Goal: Task Accomplishment & Management: Manage account settings

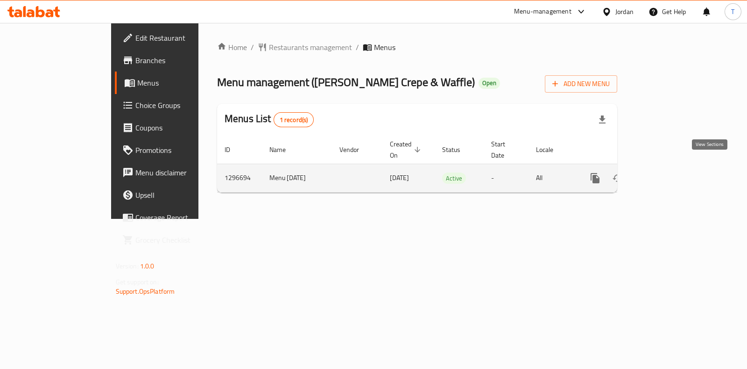
click at [668, 172] on icon "enhanced table" at bounding box center [662, 177] width 11 height 11
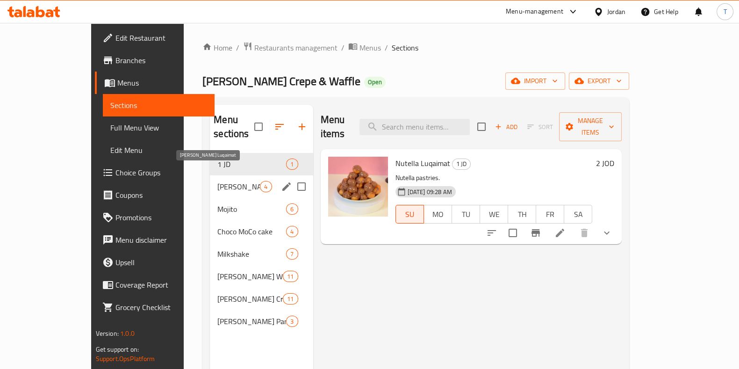
click at [217, 181] on span "[PERSON_NAME] Luqaimat" at bounding box center [238, 186] width 43 height 11
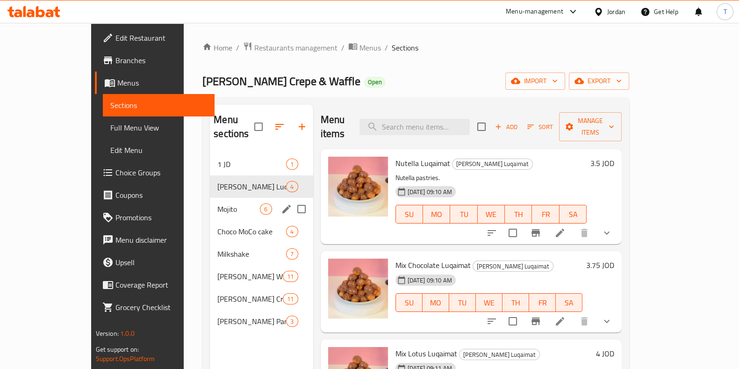
click at [210, 198] on div "Mojito 6" at bounding box center [261, 209] width 103 height 22
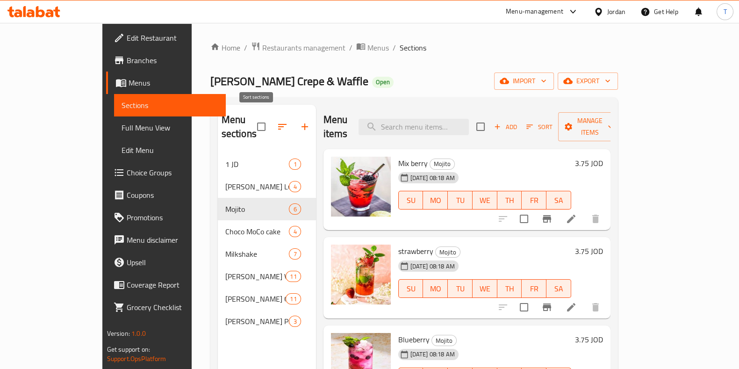
click at [277, 121] on icon "button" at bounding box center [282, 126] width 11 height 11
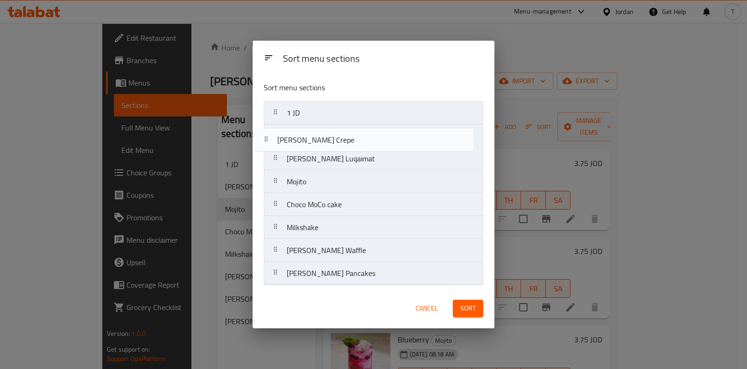
drag, startPoint x: 339, startPoint y: 257, endPoint x: 330, endPoint y: 143, distance: 114.4
click at [330, 143] on nav "1 [PERSON_NAME] Luqaimat Mojito Choco MoCo cake Milkshake [PERSON_NAME] Waffle …" at bounding box center [373, 193] width 219 height 184
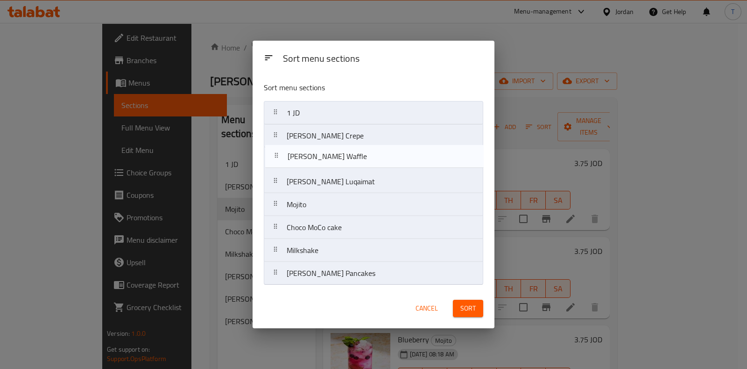
drag, startPoint x: 348, startPoint y: 256, endPoint x: 348, endPoint y: 160, distance: 95.8
click at [348, 160] on nav "1 [PERSON_NAME] Crepe [PERSON_NAME] Luqaimat Mojito Choco MoCo cake Milkshake […" at bounding box center [373, 193] width 219 height 184
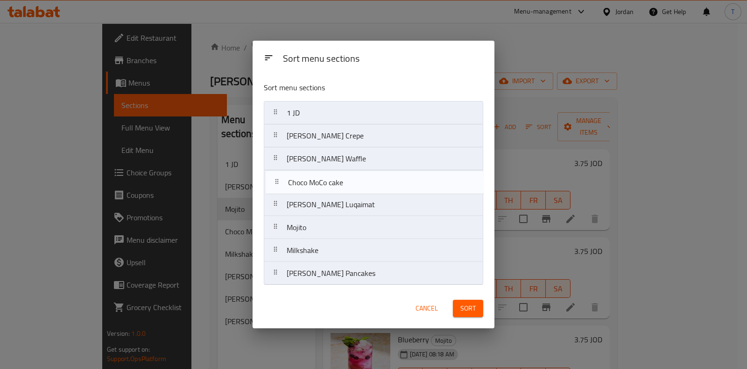
drag, startPoint x: 313, startPoint y: 233, endPoint x: 313, endPoint y: 185, distance: 47.2
click at [313, 185] on nav "1 [PERSON_NAME] Crepe [PERSON_NAME] Waffle [PERSON_NAME] Luqaimat Mojito Choco …" at bounding box center [373, 193] width 219 height 184
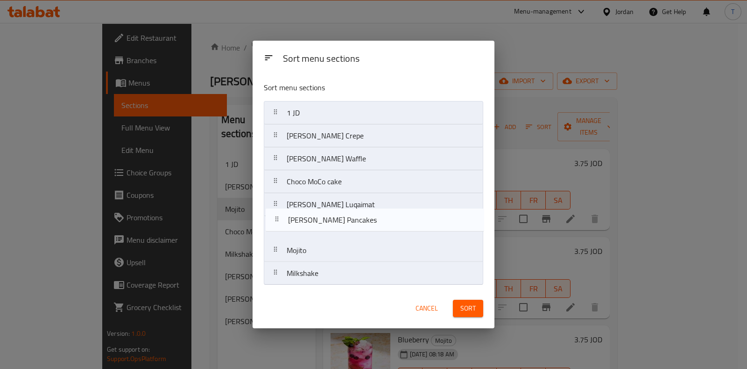
drag, startPoint x: 341, startPoint y: 282, endPoint x: 342, endPoint y: 225, distance: 57.0
click at [342, 225] on nav "1 [PERSON_NAME] Crepe [PERSON_NAME] Waffle Choco MoCo cake [PERSON_NAME] Luqaim…" at bounding box center [373, 193] width 219 height 184
drag, startPoint x: 342, startPoint y: 213, endPoint x: 345, endPoint y: 234, distance: 21.7
click at [345, 234] on nav "1 [PERSON_NAME] Crepe [PERSON_NAME] Waffle Choco MoCo cake [PERSON_NAME] Luqaim…" at bounding box center [373, 193] width 219 height 184
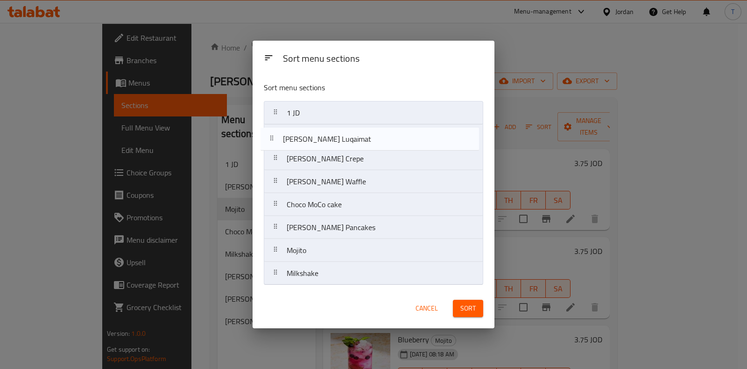
drag, startPoint x: 341, startPoint y: 232, endPoint x: 337, endPoint y: 141, distance: 91.6
click at [337, 141] on nav "1 [PERSON_NAME] Crepe [PERSON_NAME] Waffle Choco MoCo cake [PERSON_NAME] Pancak…" at bounding box center [373, 193] width 219 height 184
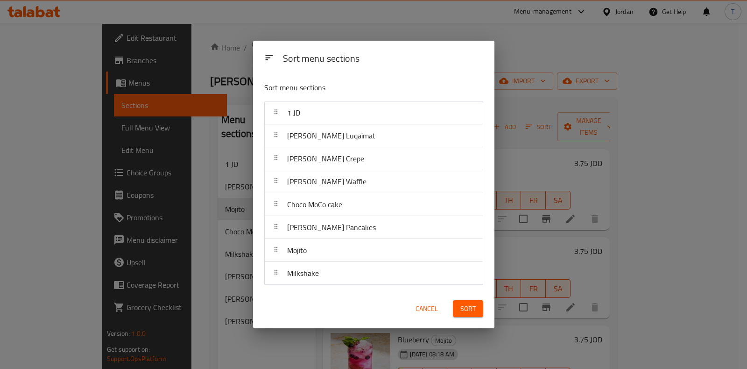
click at [474, 307] on span "Sort" at bounding box center [468, 309] width 15 height 12
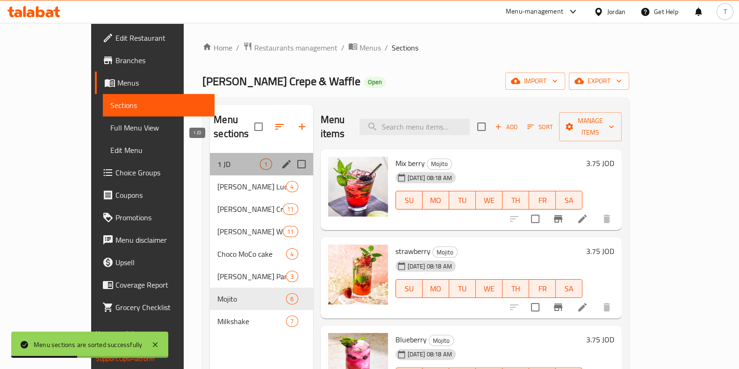
click at [217, 158] on span "1 JD" at bounding box center [238, 163] width 43 height 11
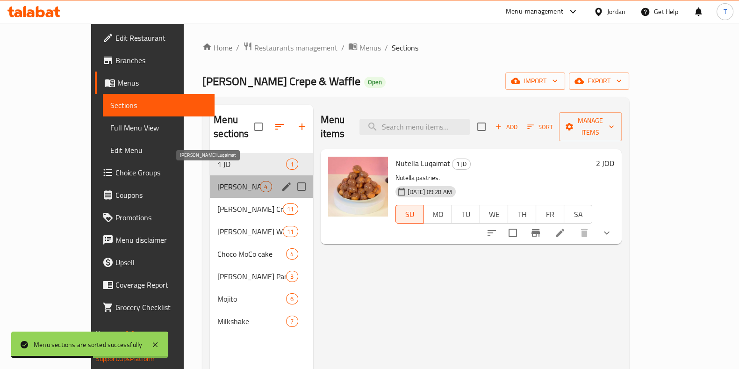
click at [217, 181] on span "[PERSON_NAME] Luqaimat" at bounding box center [238, 186] width 43 height 11
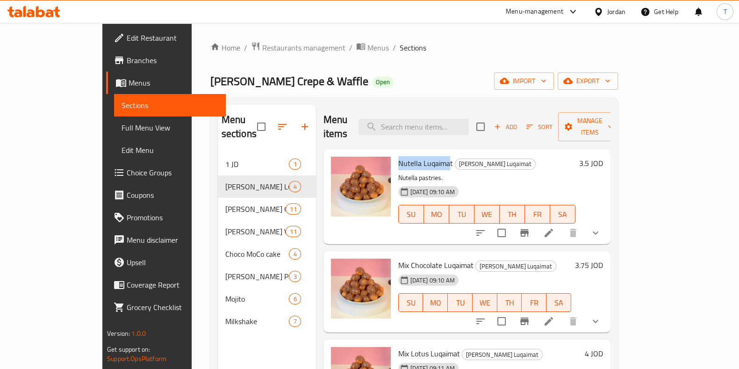
drag, startPoint x: 373, startPoint y: 151, endPoint x: 422, endPoint y: 147, distance: 49.2
click at [422, 156] on span "Nutella Luqaimat" at bounding box center [425, 163] width 55 height 14
drag, startPoint x: 671, startPoint y: 149, endPoint x: 682, endPoint y: 148, distance: 11.2
click at [603, 156] on div "3.5 JOD" at bounding box center [589, 162] width 28 height 13
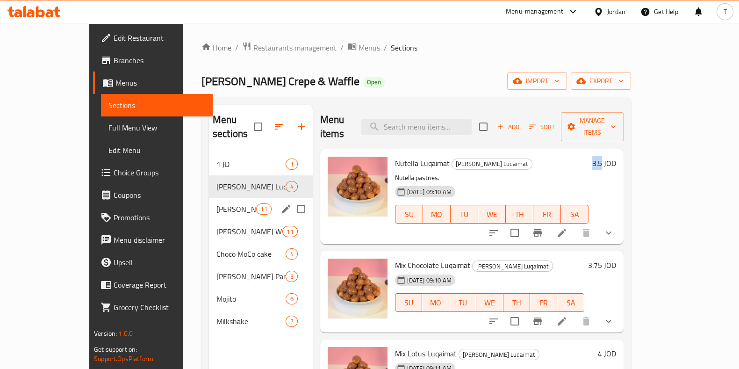
click at [209, 204] on div "[PERSON_NAME] Crepe 11" at bounding box center [261, 209] width 104 height 22
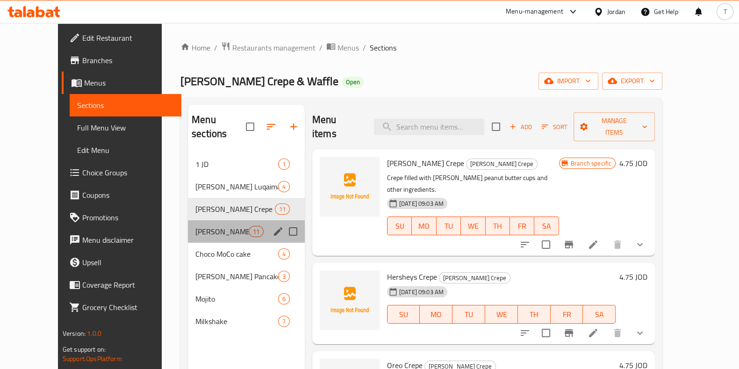
click at [188, 226] on div "[PERSON_NAME] Waffle 11" at bounding box center [246, 231] width 117 height 22
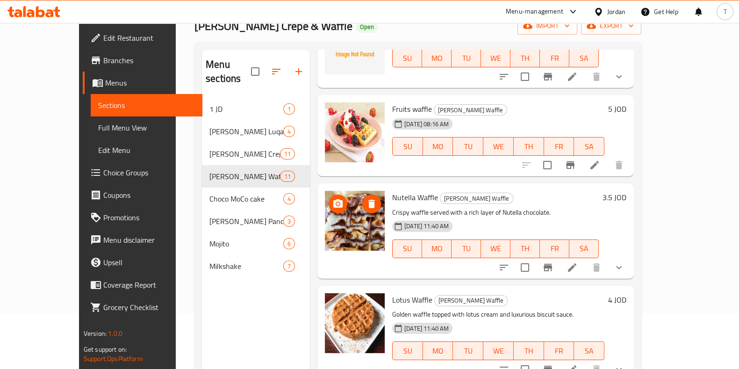
scroll to position [116, 0]
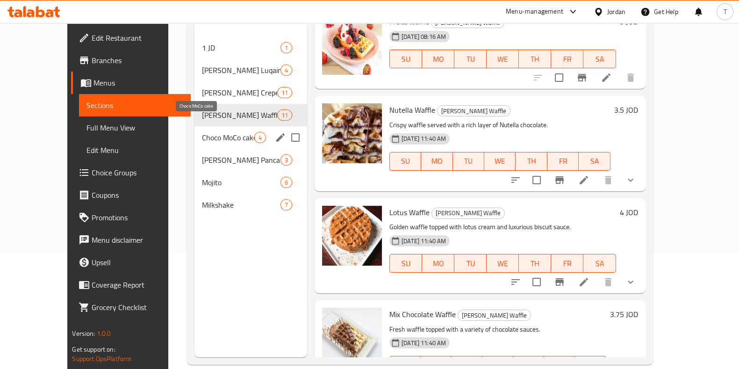
click at [222, 132] on span "Choco MoCo cake" at bounding box center [228, 137] width 52 height 11
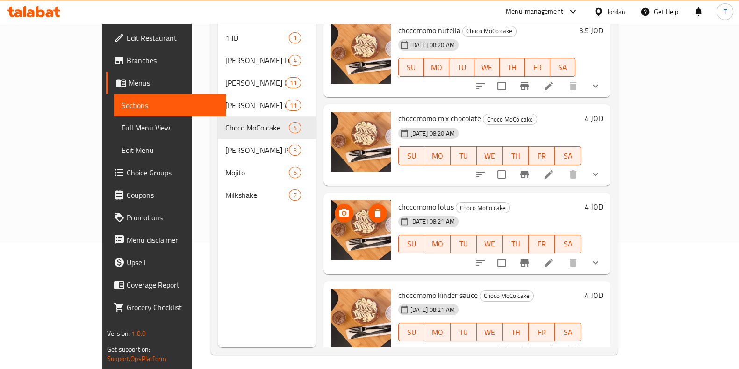
scroll to position [131, 0]
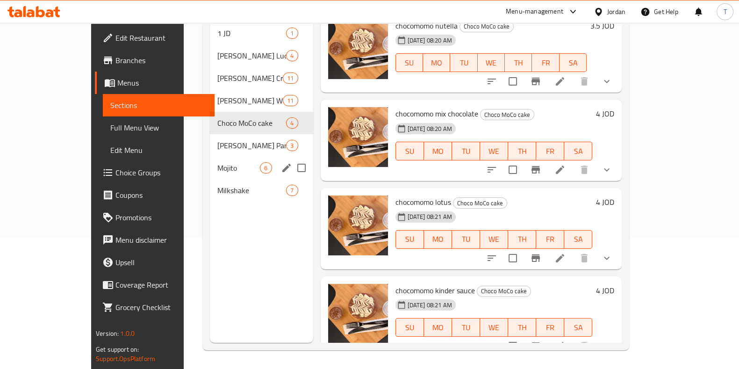
click at [217, 140] on span "[PERSON_NAME] Pancakes" at bounding box center [251, 145] width 69 height 11
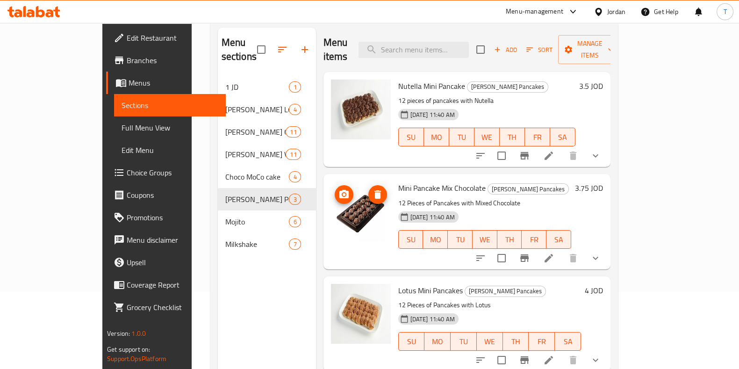
scroll to position [131, 0]
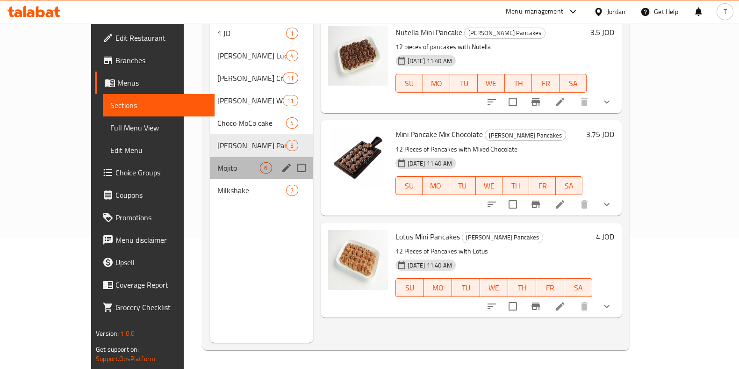
click at [210, 160] on div "Mojito 6" at bounding box center [261, 167] width 103 height 22
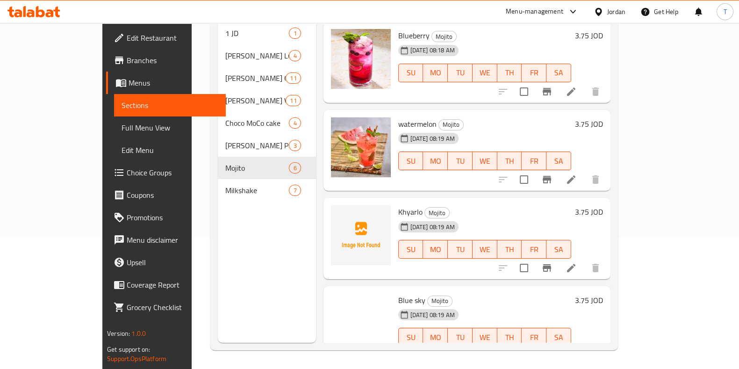
scroll to position [183, 0]
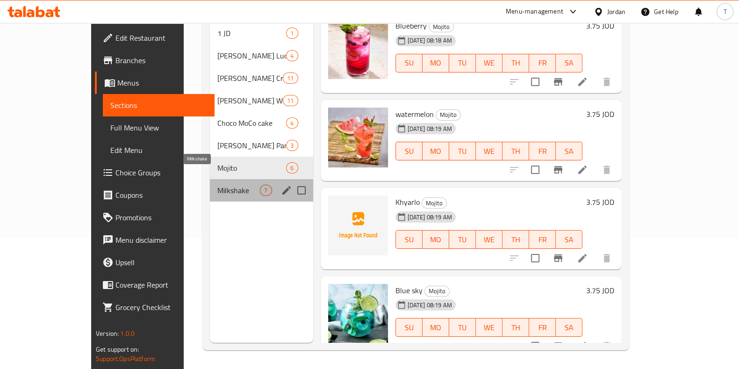
click at [217, 185] on span "Milkshake" at bounding box center [238, 190] width 43 height 11
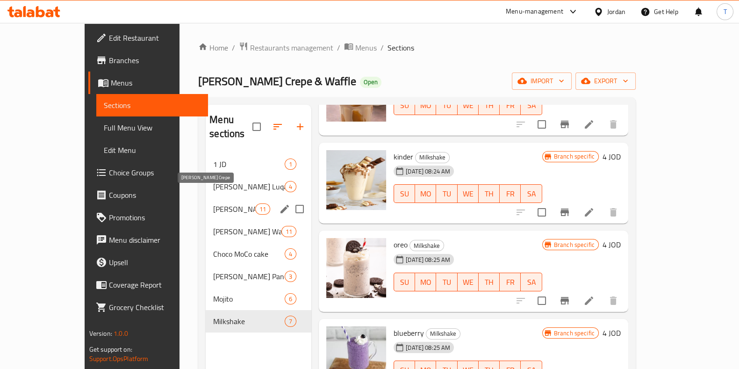
click at [213, 203] on span "[PERSON_NAME] Crepe" at bounding box center [234, 208] width 42 height 11
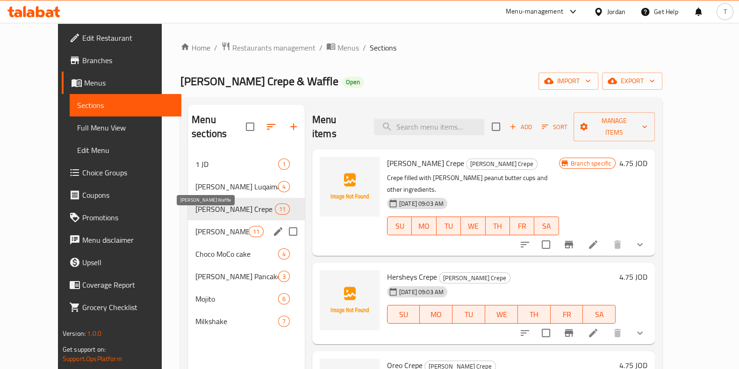
click at [195, 226] on span "[PERSON_NAME] Waffle" at bounding box center [221, 231] width 53 height 11
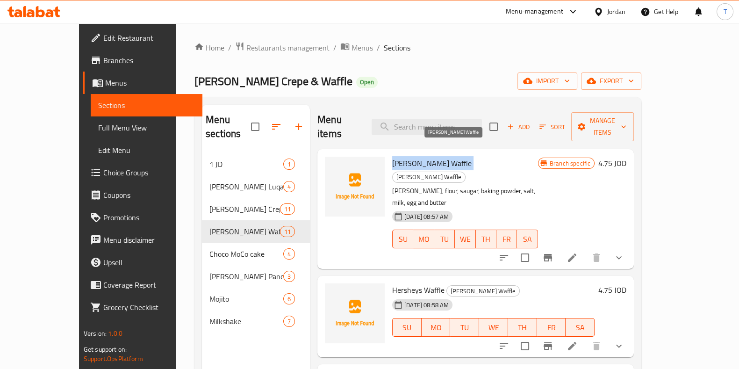
drag, startPoint x: 372, startPoint y: 150, endPoint x: 422, endPoint y: 152, distance: 50.0
click at [422, 156] on h6 "[PERSON_NAME] Waffle [PERSON_NAME] Waffle" at bounding box center [465, 169] width 146 height 26
drag, startPoint x: 666, startPoint y: 150, endPoint x: 684, endPoint y: 154, distance: 19.0
click at [626, 156] on div "Branch specific 4.75 JOD" at bounding box center [582, 162] width 88 height 13
